Goal: Information Seeking & Learning: Compare options

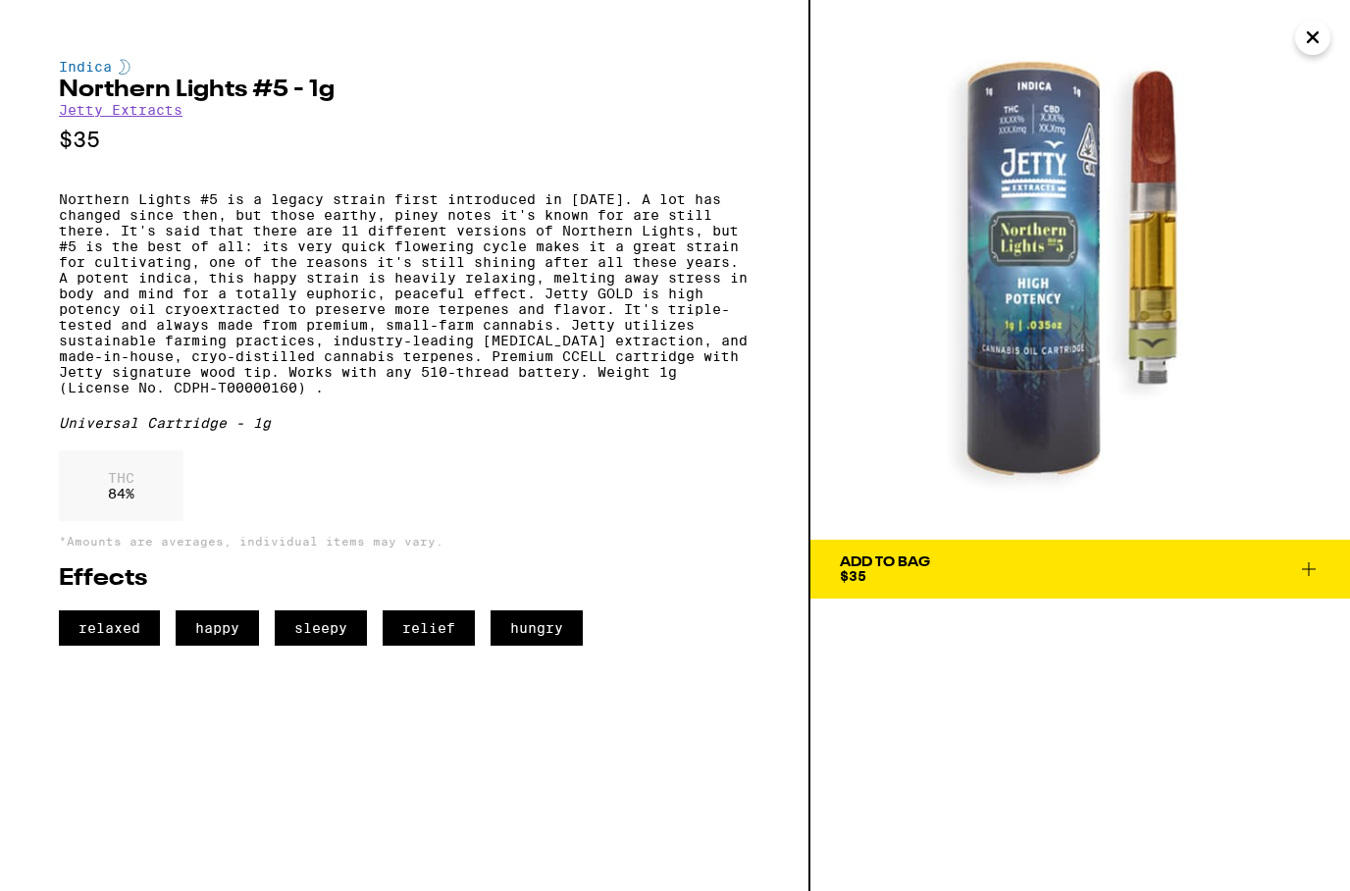
click at [1308, 42] on icon "Close" at bounding box center [1313, 37] width 10 height 10
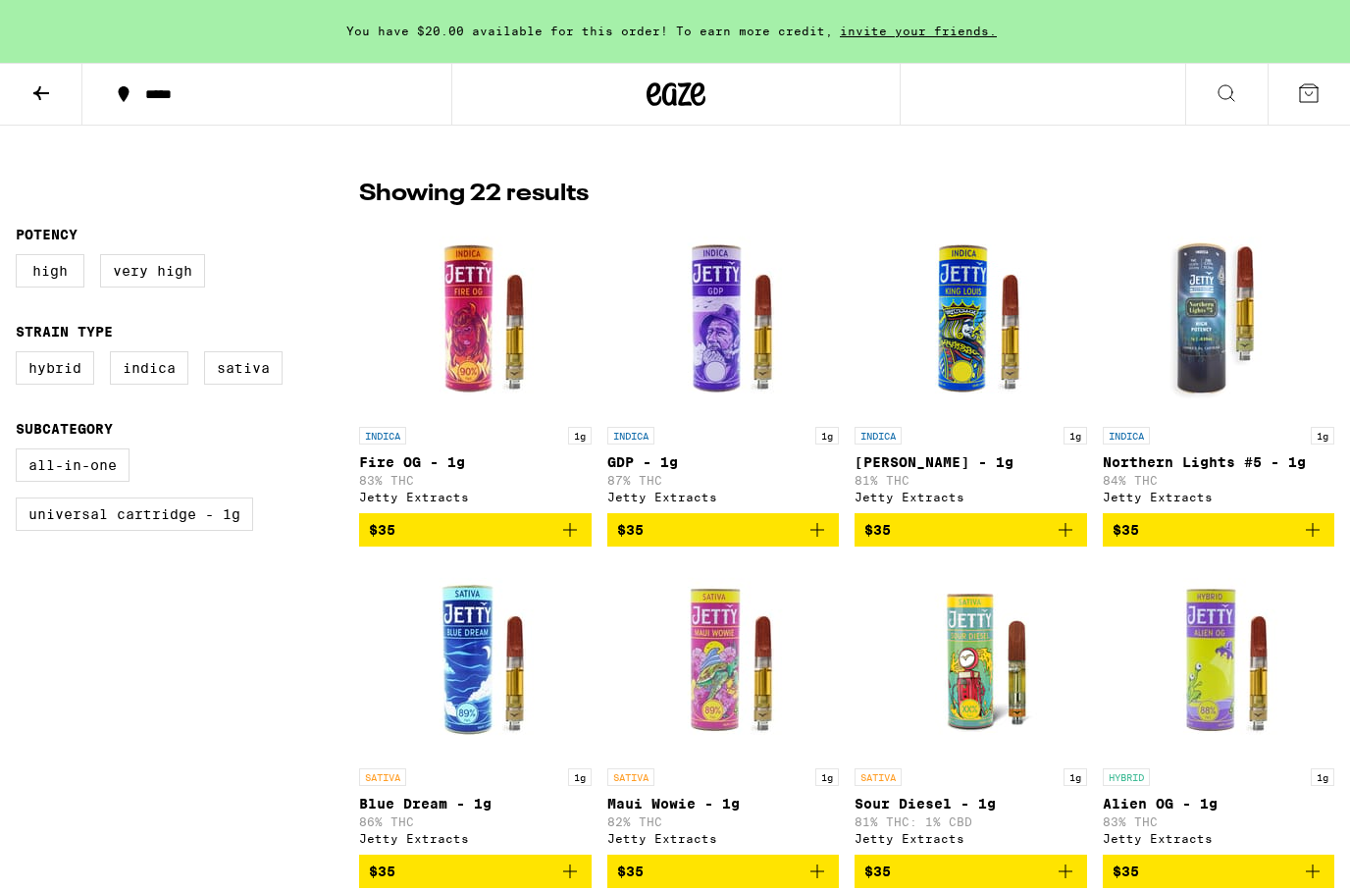
scroll to position [473, 0]
click at [1005, 352] on img "Open page for King Louis - 1g from Jetty Extracts" at bounding box center [970, 320] width 196 height 196
click at [746, 329] on img "Open page for GDP - 1g from Jetty Extracts" at bounding box center [723, 319] width 196 height 196
click at [475, 371] on img "Open page for Fire OG - 1g from Jetty Extracts" at bounding box center [475, 319] width 196 height 196
